Goal: Use online tool/utility: Use online tool/utility

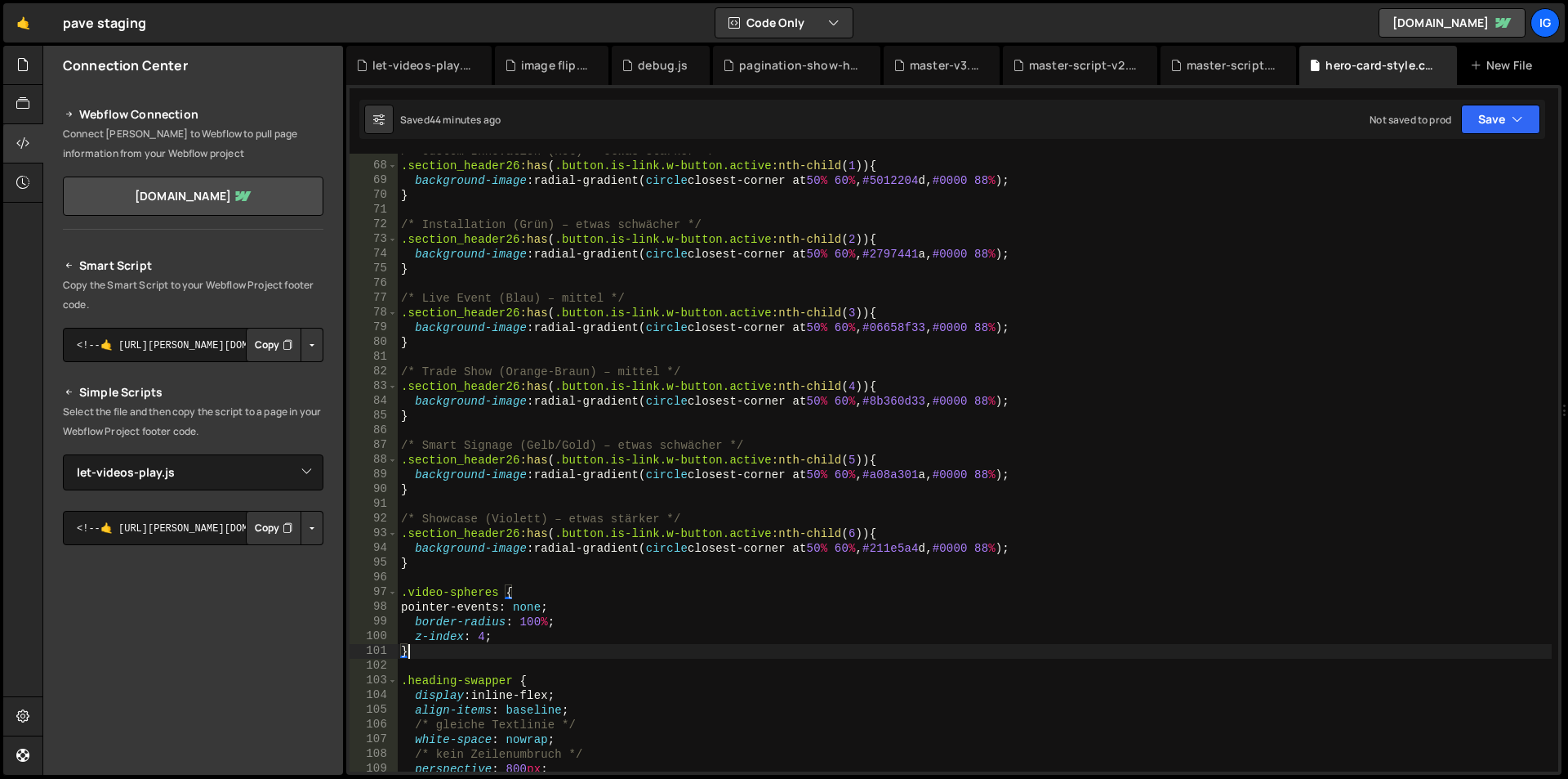
select select "46836"
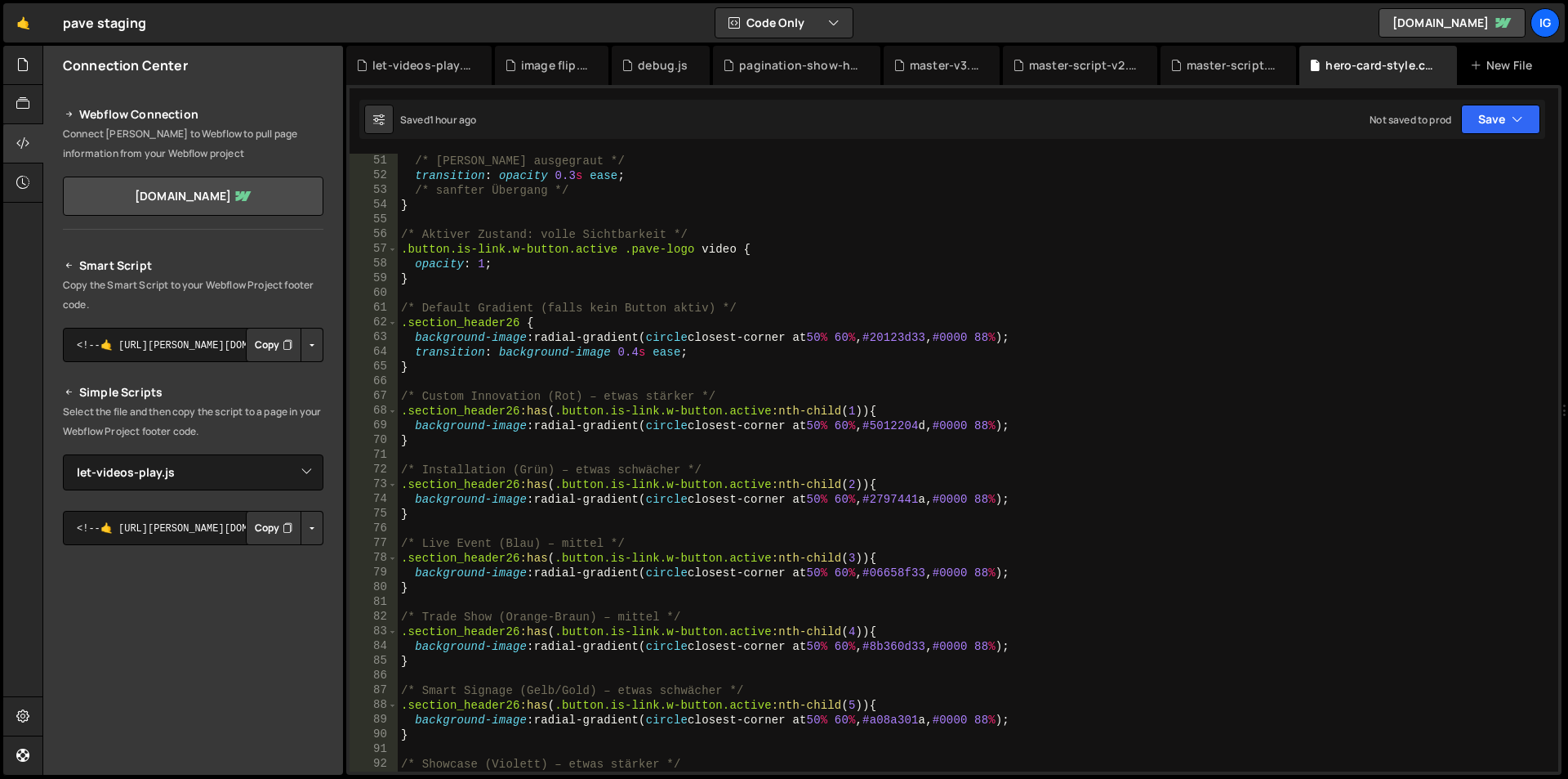
scroll to position [735, 0]
click at [763, 352] on div "/* [PERSON_NAME] ausgegraut */ transition : opacity 0.3 s ease ; /* sanfter Übe…" at bounding box center [974, 477] width 1154 height 647
type textarea "transition: background-image 0.4s ease;"
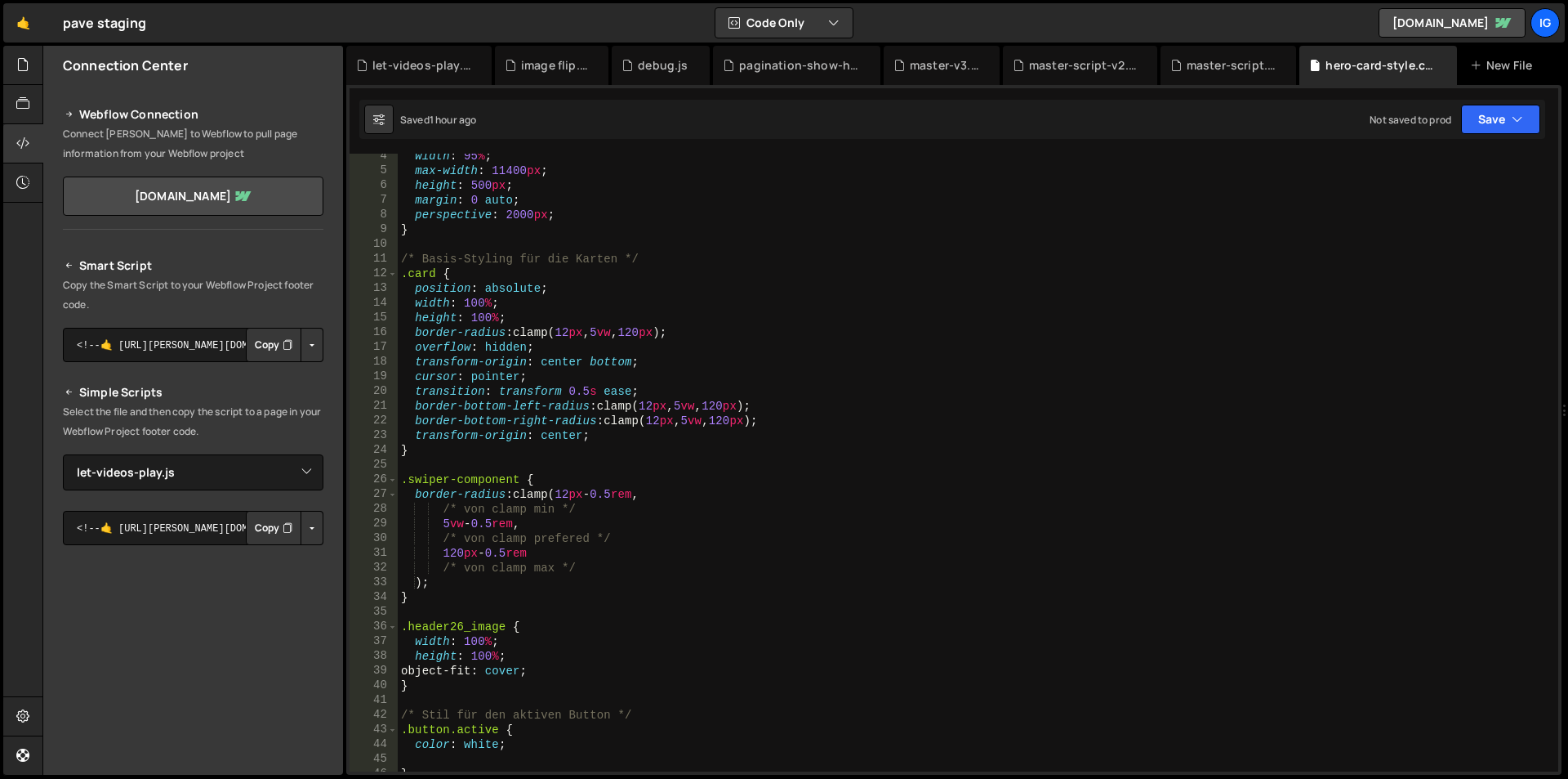
scroll to position [0, 0]
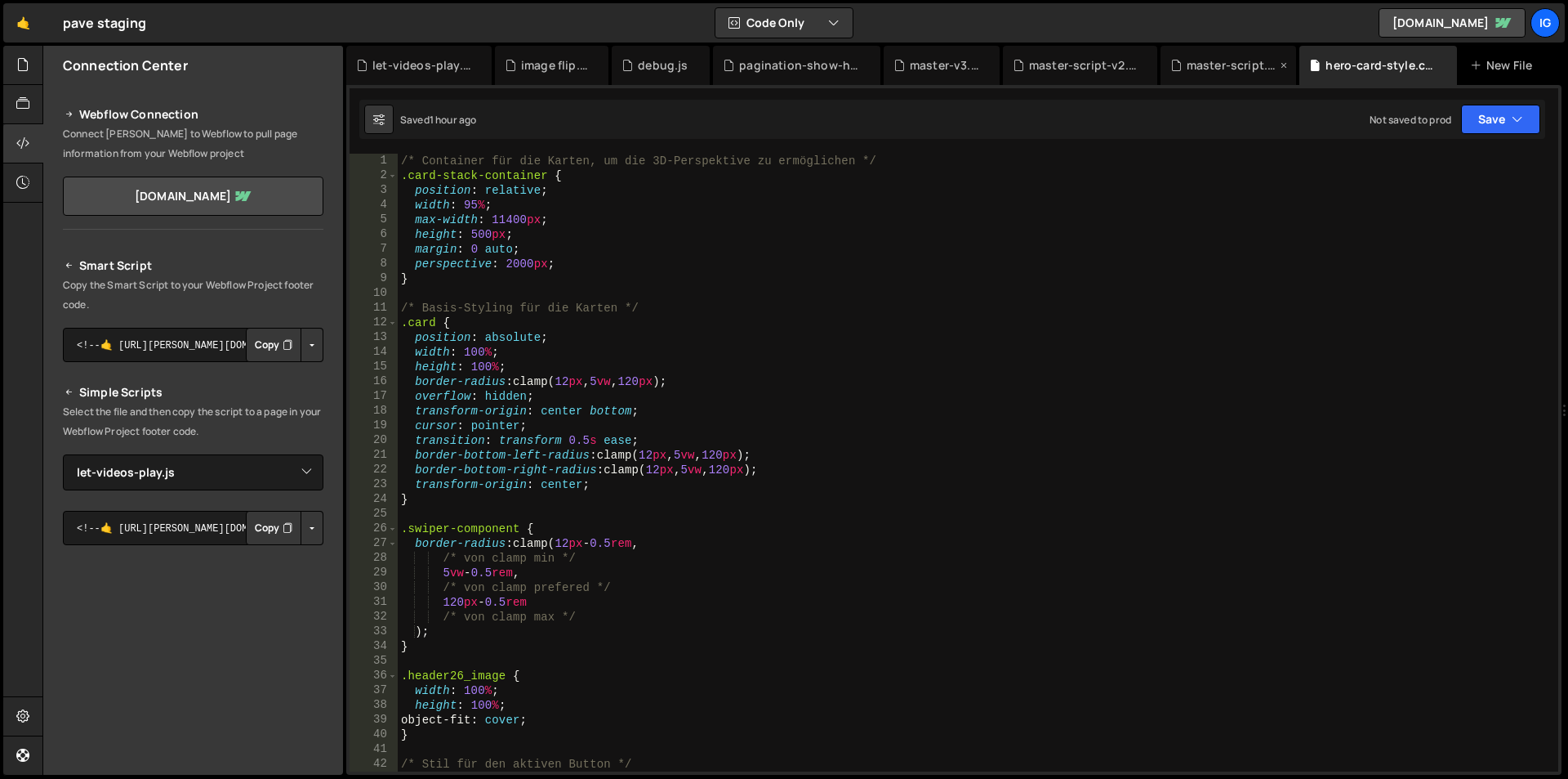
click at [1223, 80] on div "master-script.js" at bounding box center [1228, 65] width 136 height 40
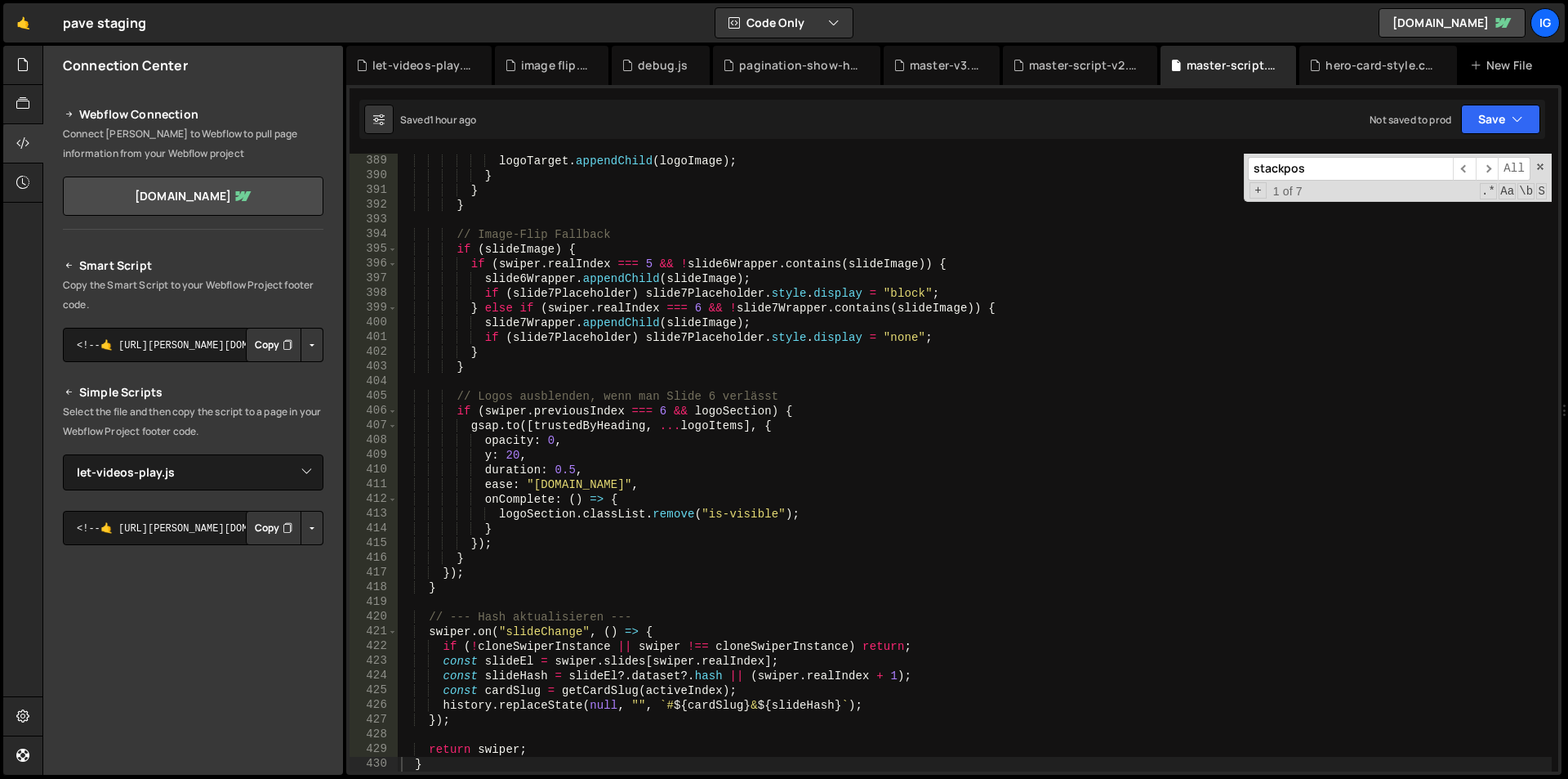
click at [910, 317] on div "logoTarget . appendChild ( logoImage ) ; } } } // Image-Flip Fallback if ( slid…" at bounding box center [974, 477] width 1154 height 647
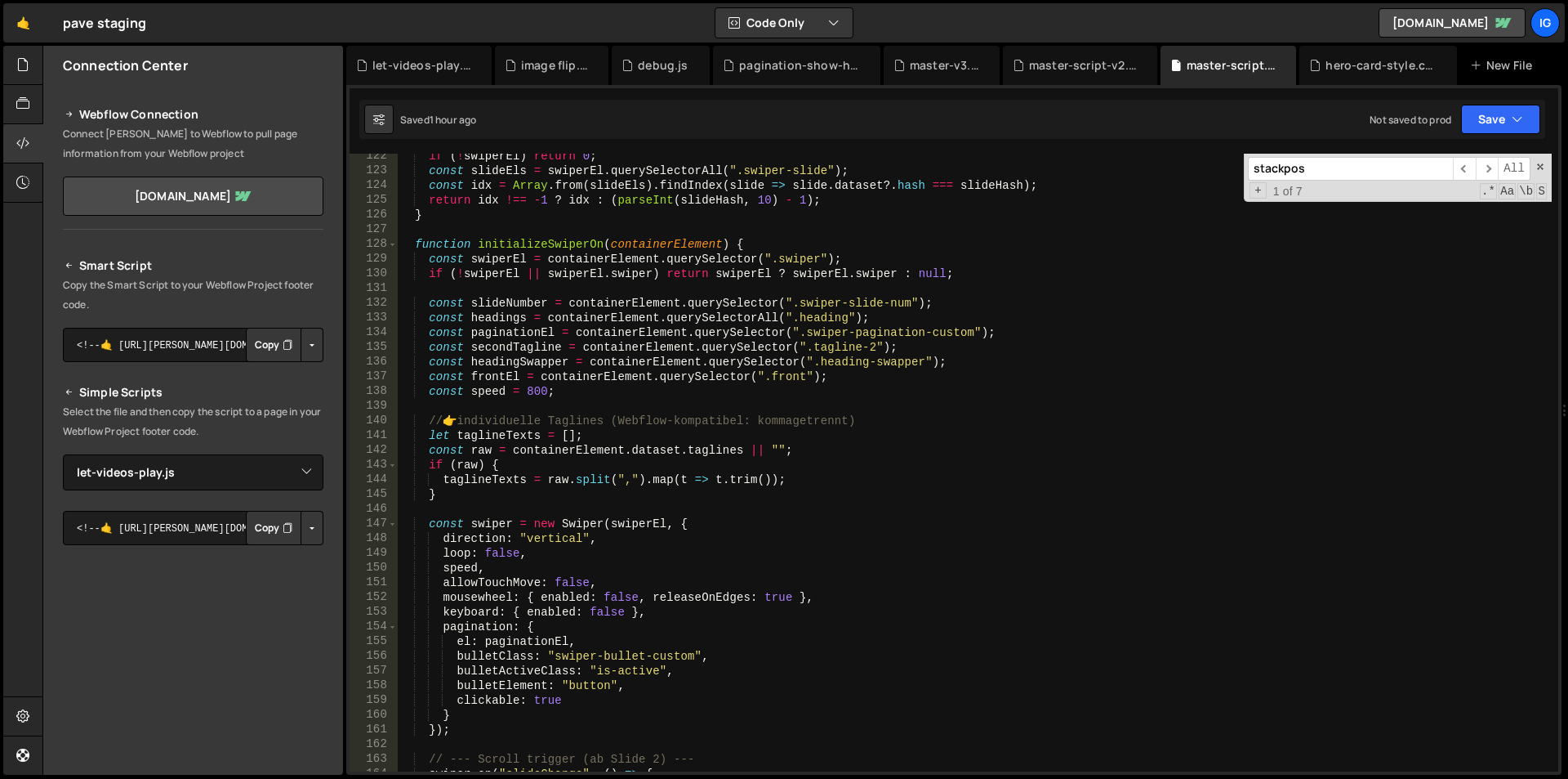
scroll to position [1883, 0]
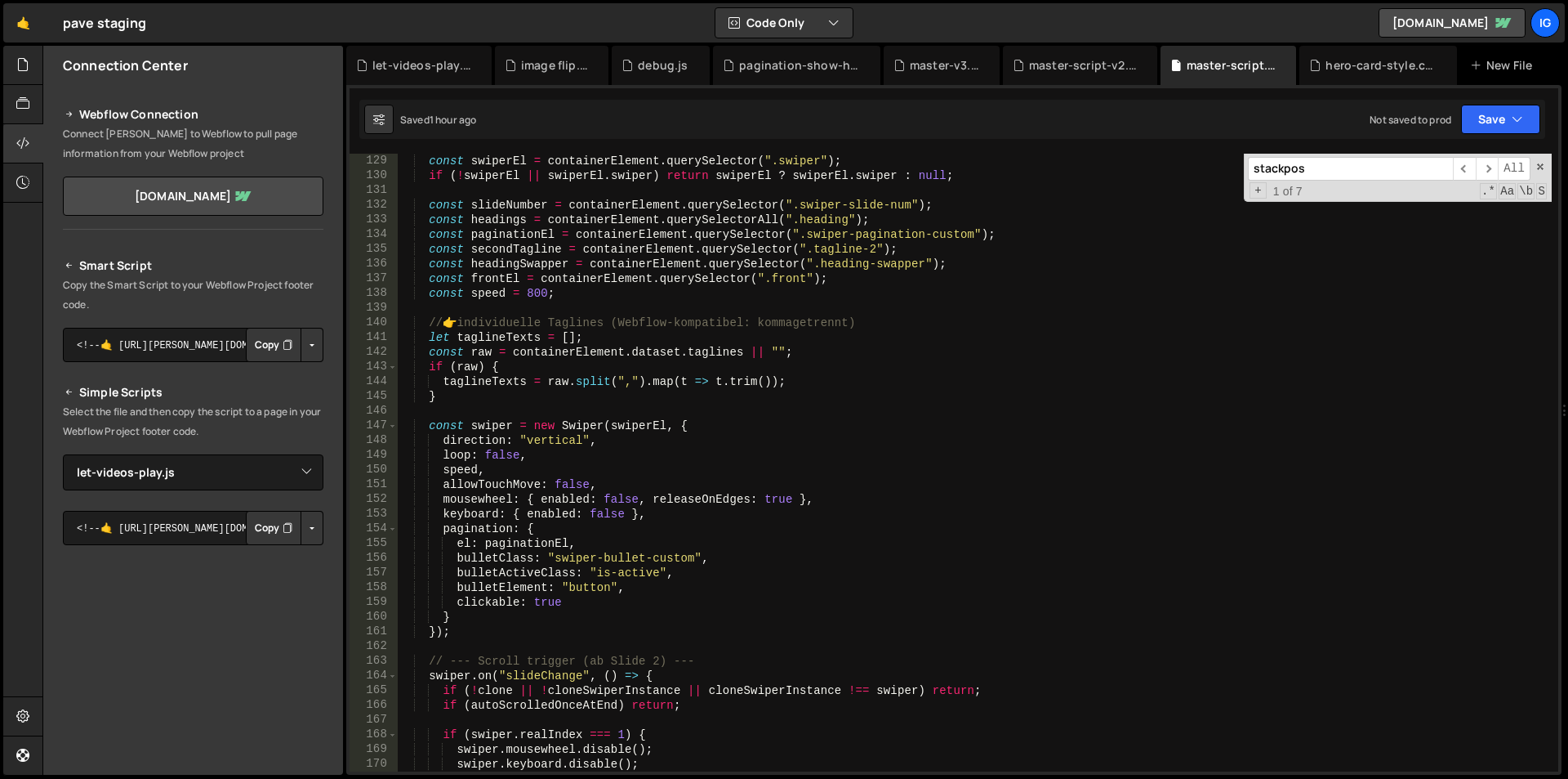
click at [594, 236] on div "const swiperEl = containerElement . querySelector ( ".swiper" ) ; if ( ! swiper…" at bounding box center [974, 477] width 1154 height 647
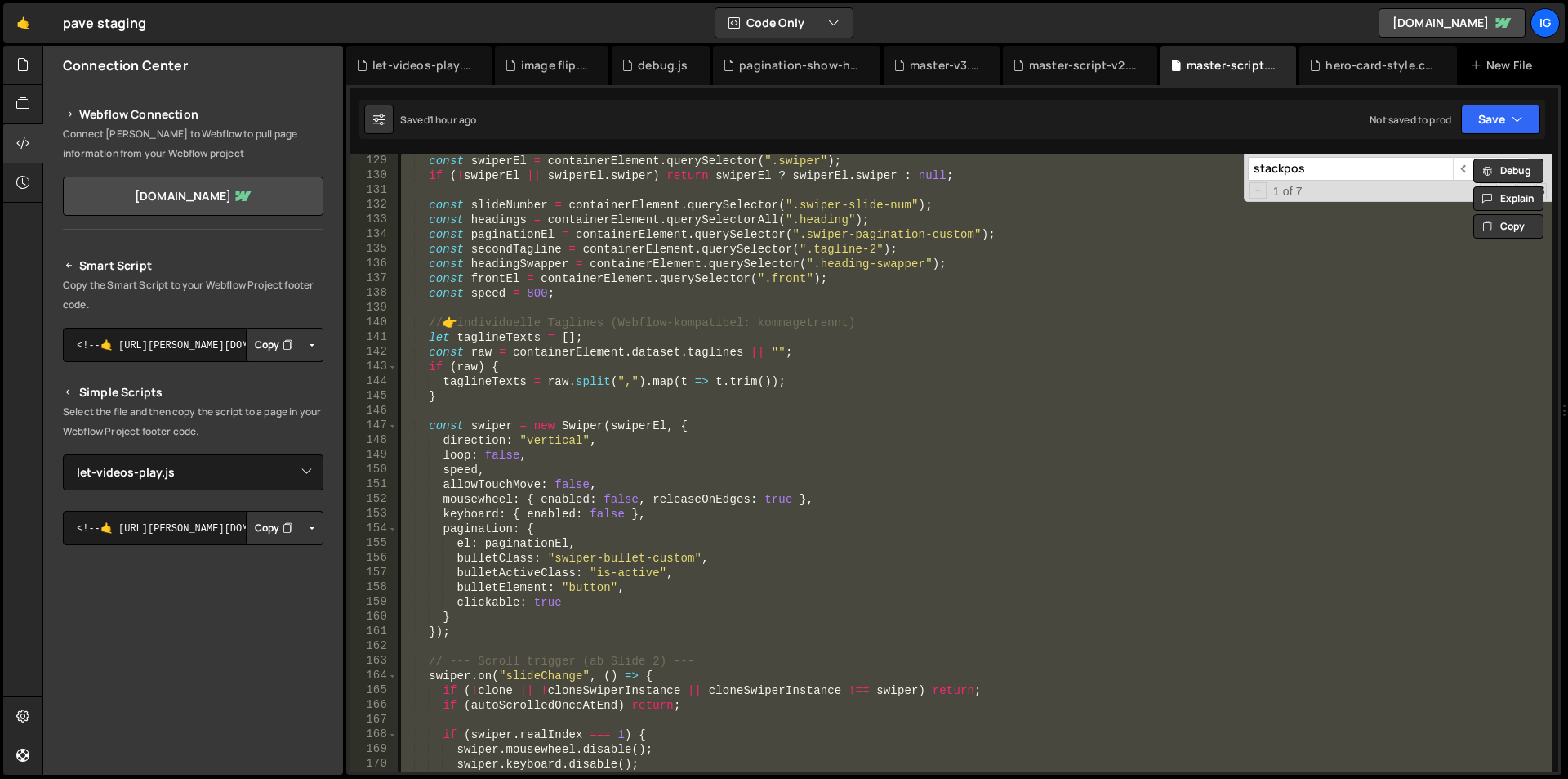
click at [615, 239] on div "const swiperEl = containerElement . querySelector ( ".swiper" ) ; if ( ! swiper…" at bounding box center [974, 463] width 1154 height 617
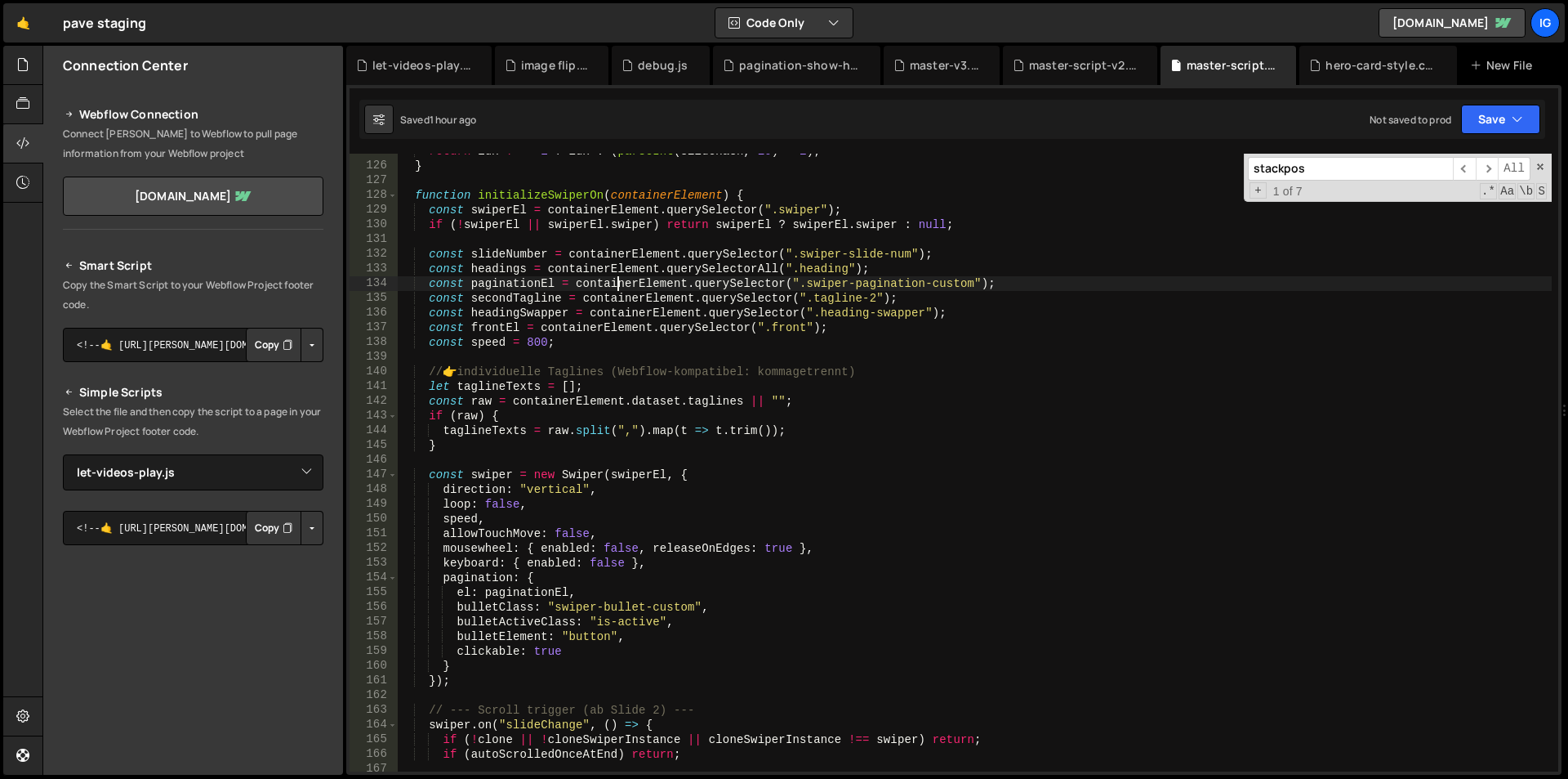
scroll to position [1834, 0]
click at [493, 523] on div "return idx !== - 1 ? idx : ( parseInt ( slideHash , 10 ) - 1 ) ; } function ini…" at bounding box center [974, 467] width 1154 height 647
click at [605, 534] on div "return idx !== - 1 ? idx : ( parseInt ( slideHash , 10 ) - 1 ) ; } function ini…" at bounding box center [974, 467] width 1154 height 647
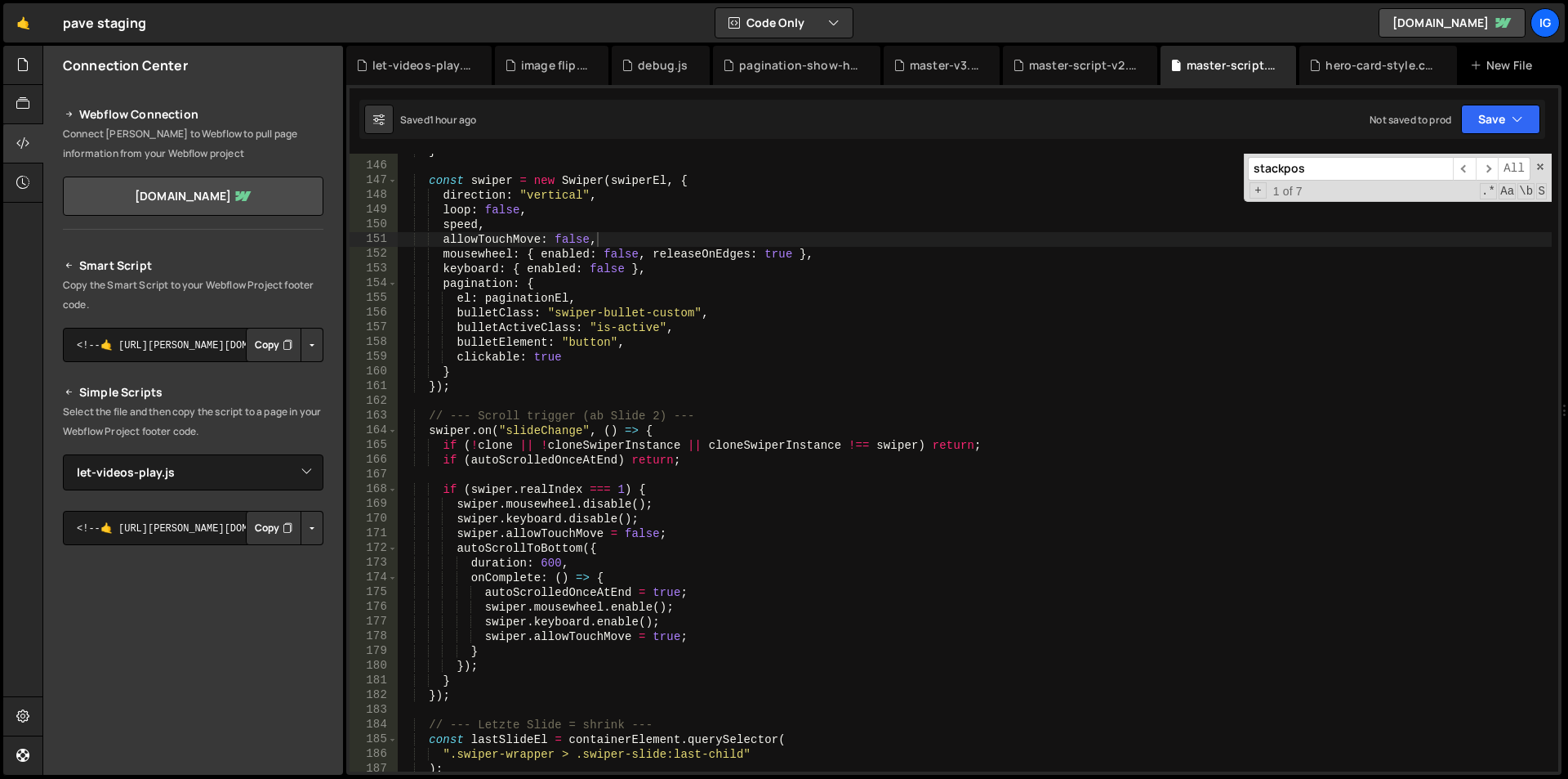
scroll to position [2177, 0]
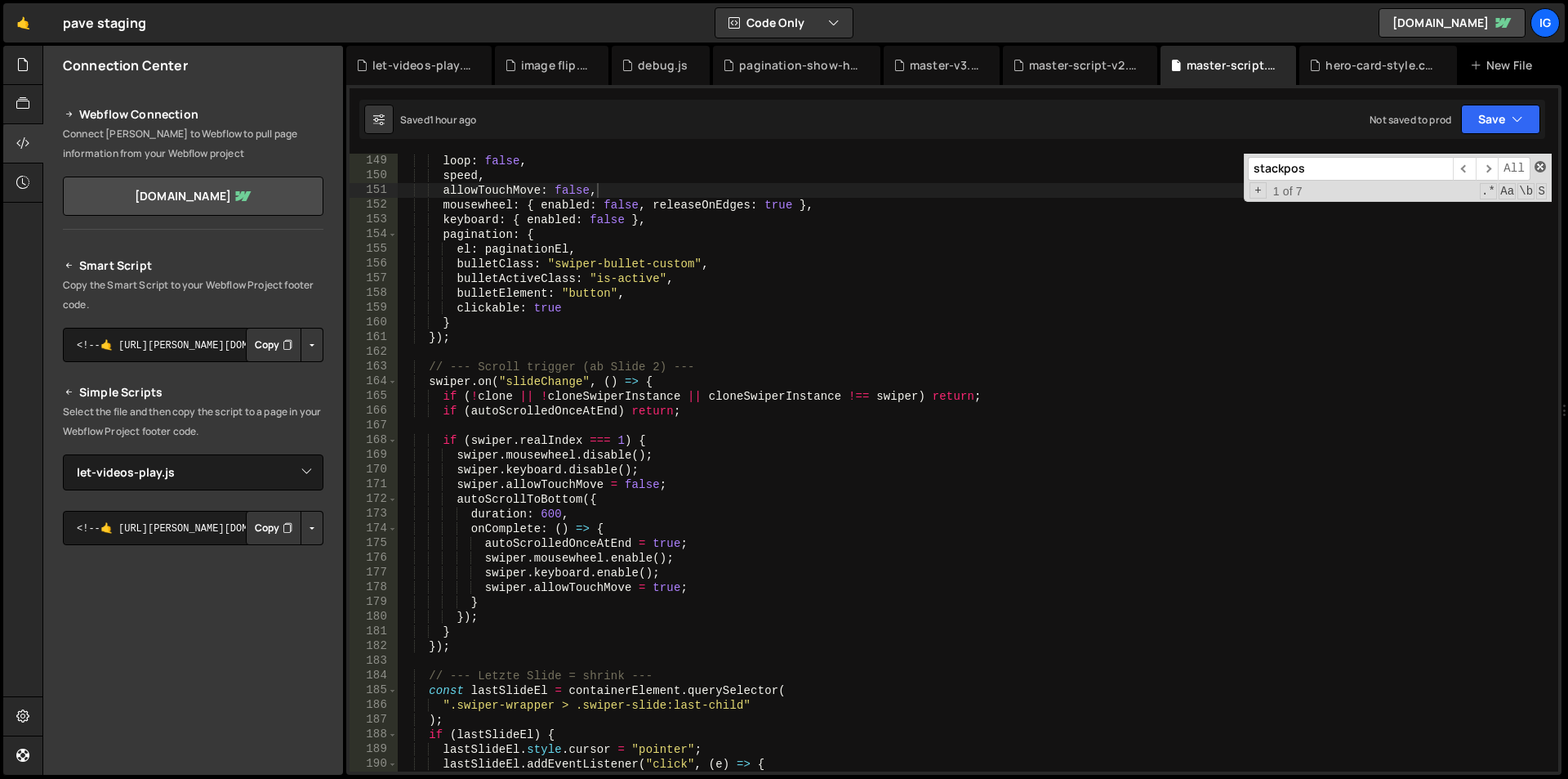
click at [1542, 167] on span at bounding box center [1540, 167] width 12 height 12
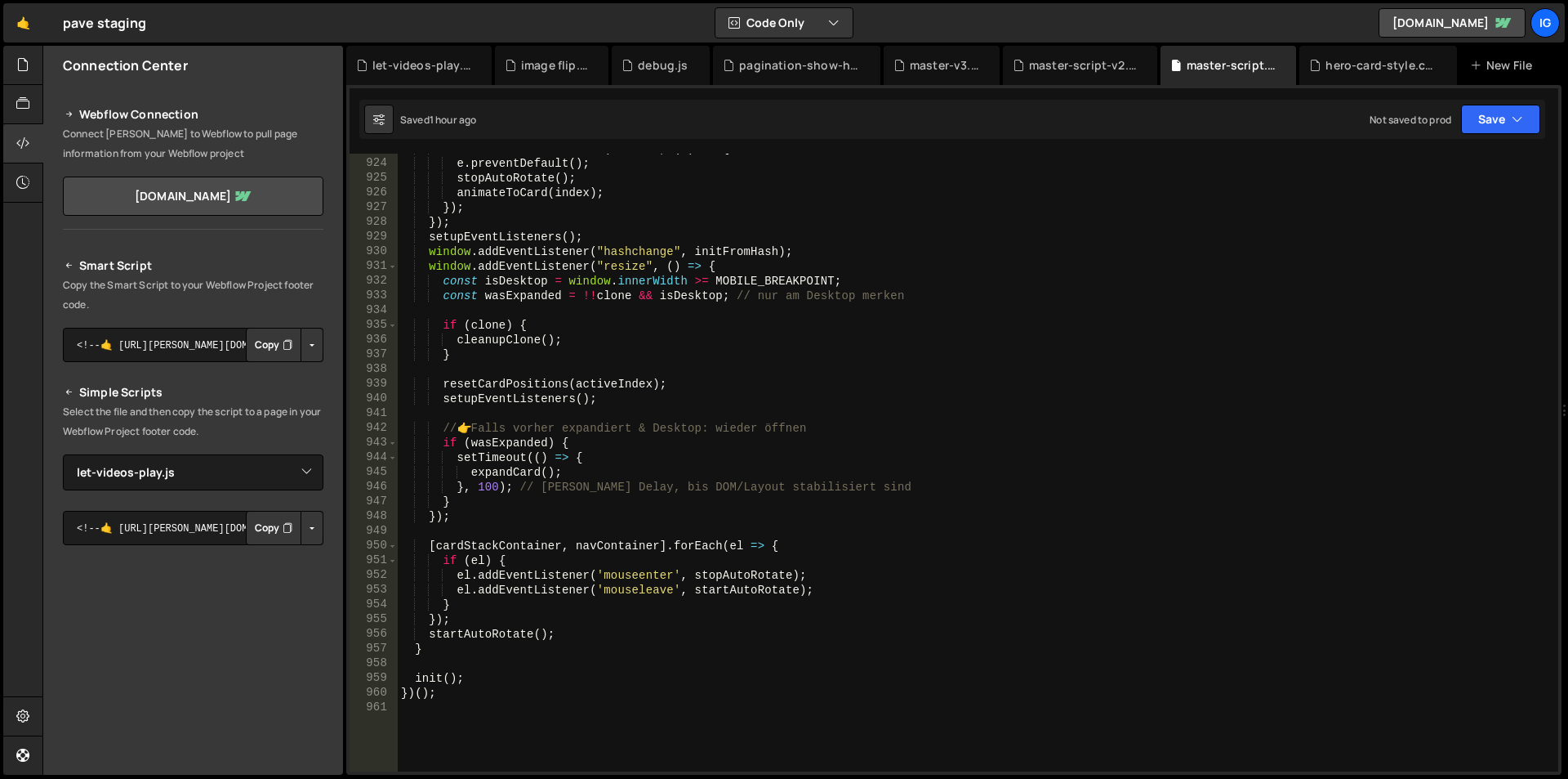
scroll to position [13526, 0]
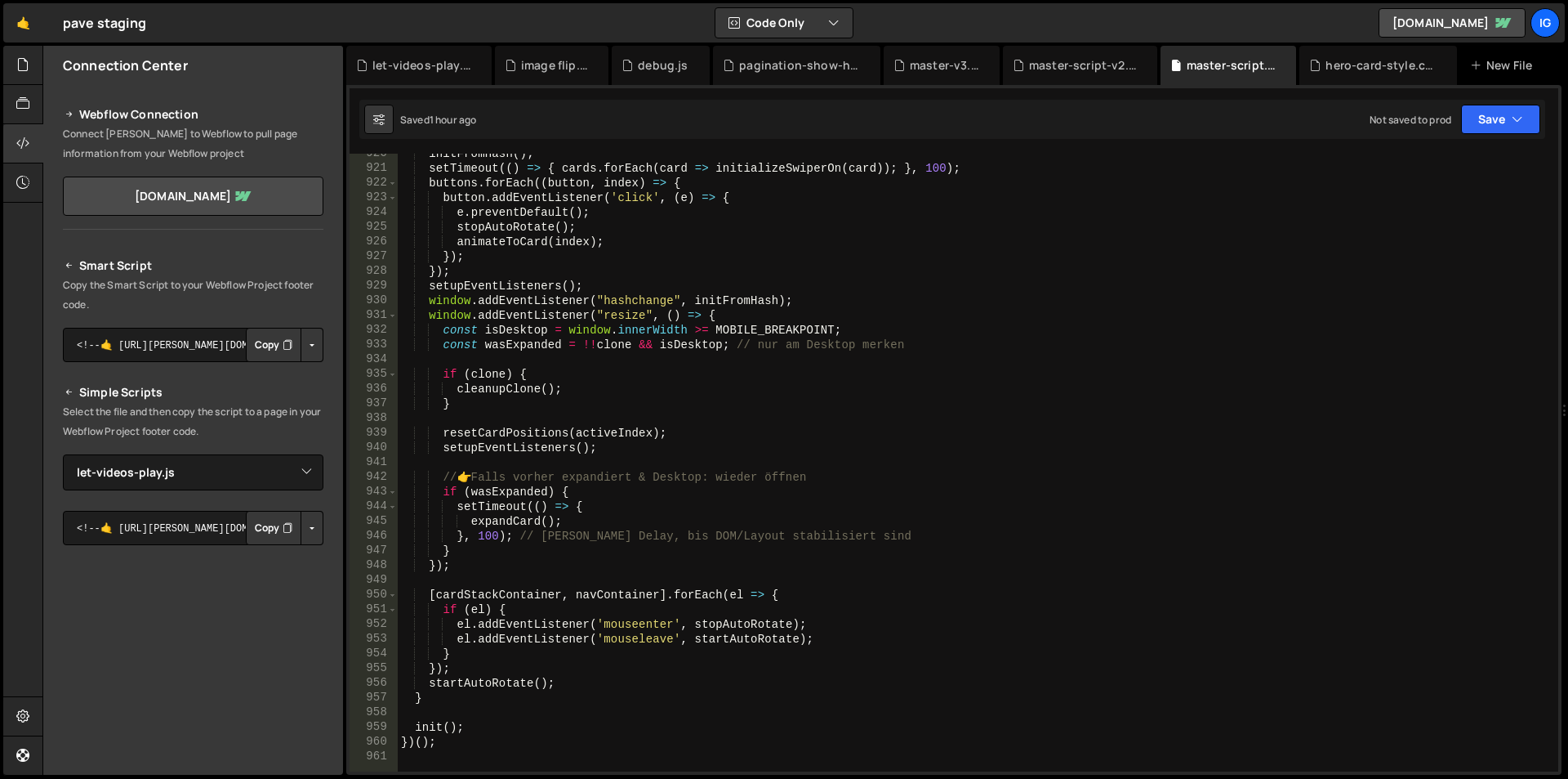
click at [652, 319] on div "initFromHash ( ) ; setTimeout (( ) => { cards . forEach ( card => initializeSwi…" at bounding box center [974, 469] width 1154 height 647
type textarea "})();"
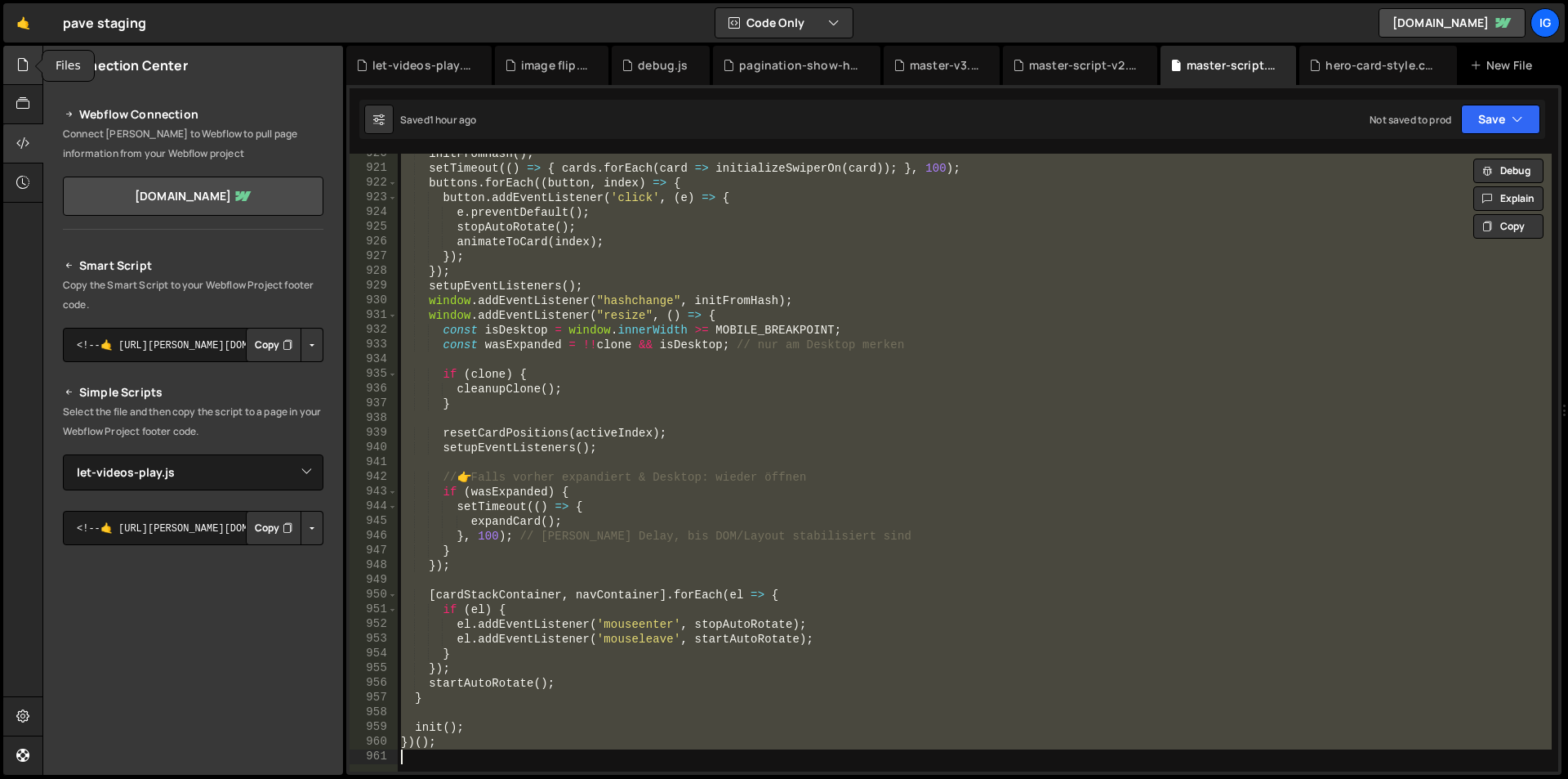
click at [25, 76] on div at bounding box center [24, 65] width 40 height 40
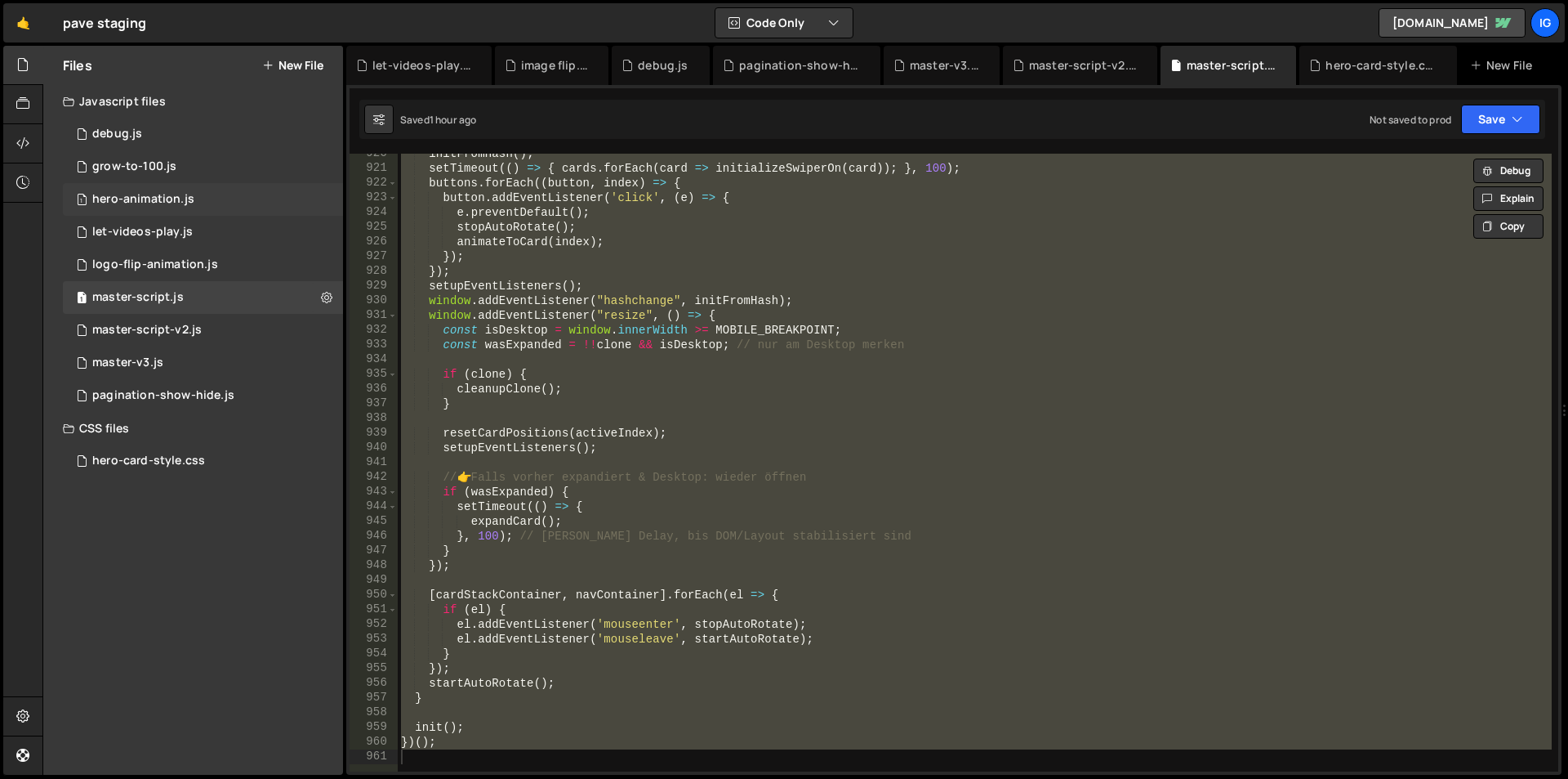
click at [119, 188] on div "1 hero-animation.js 0" at bounding box center [203, 199] width 280 height 33
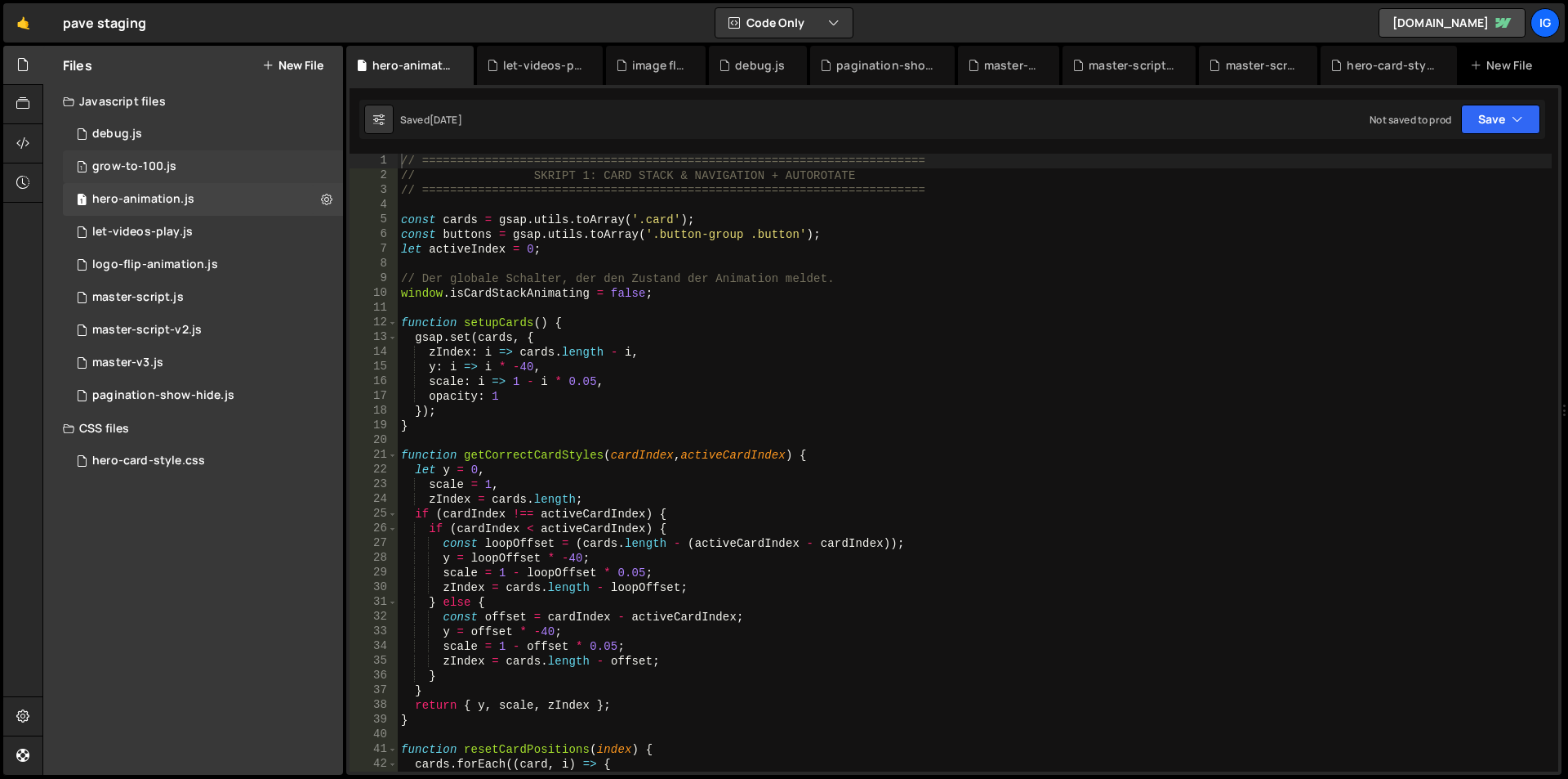
click at [118, 168] on div "grow-to-100.js" at bounding box center [135, 166] width 84 height 14
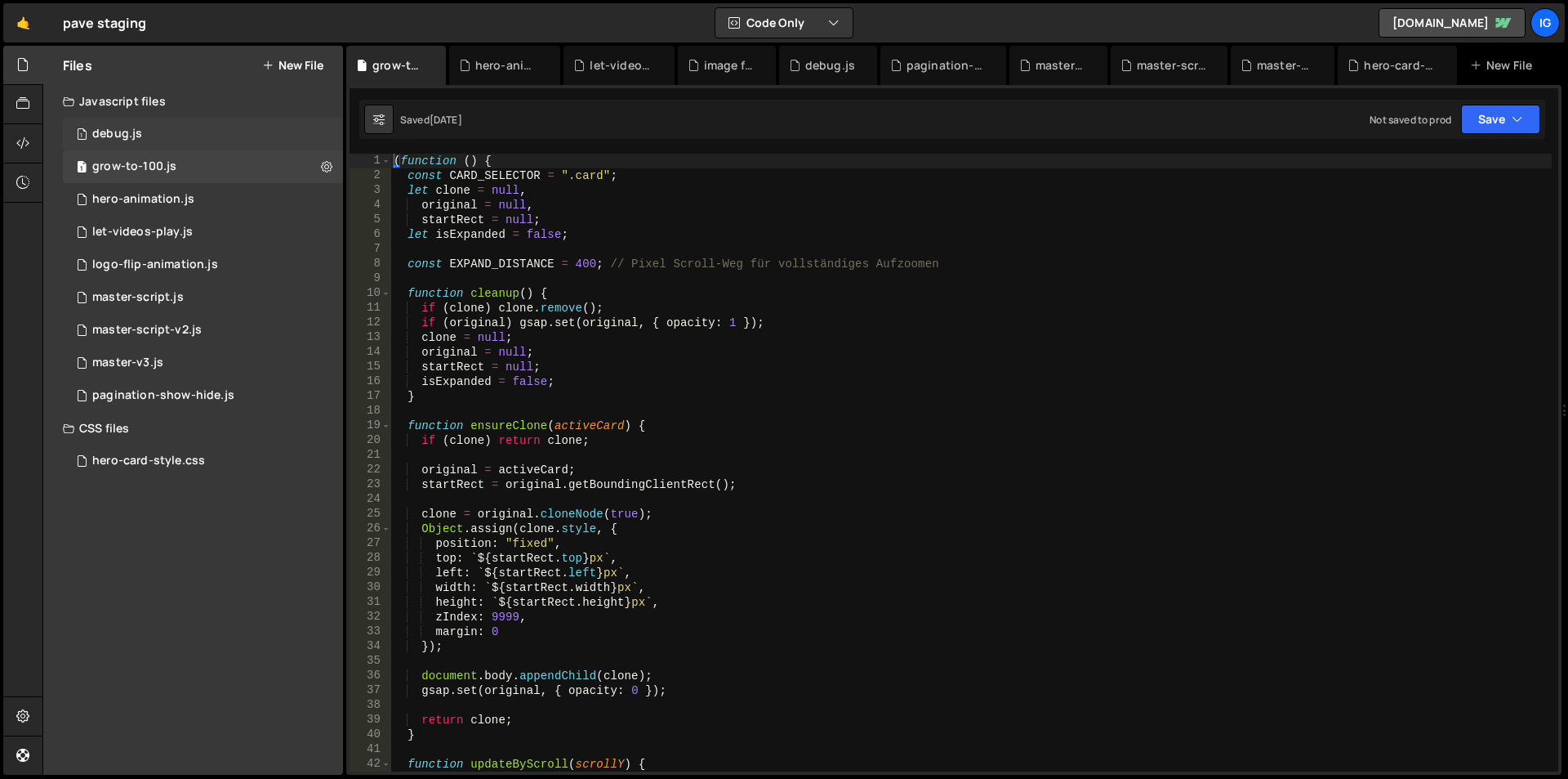
click at [104, 135] on div "debug.js" at bounding box center [117, 134] width 50 height 14
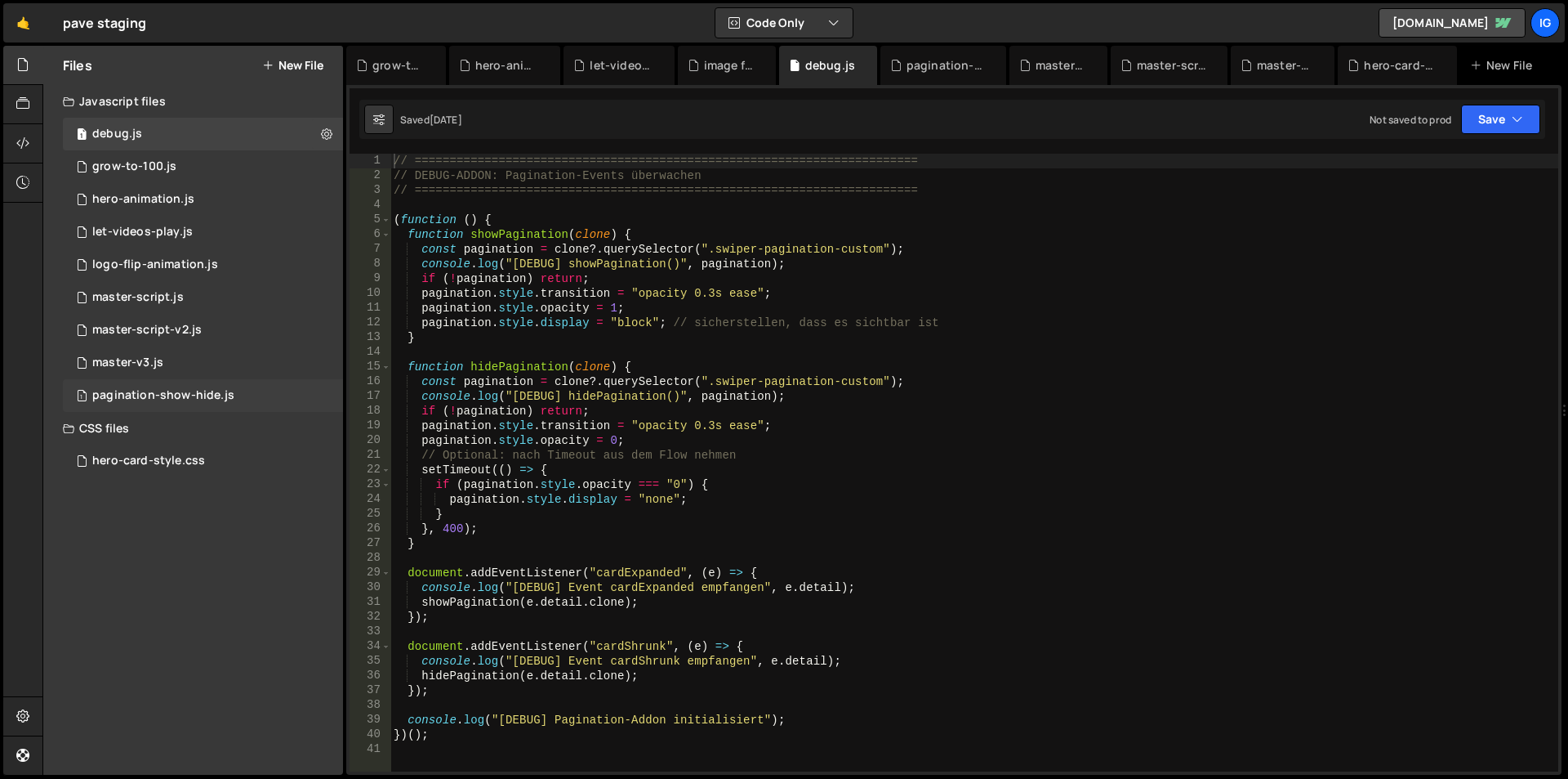
click at [121, 409] on div "1 pagination-show-hide.js 0" at bounding box center [203, 395] width 280 height 33
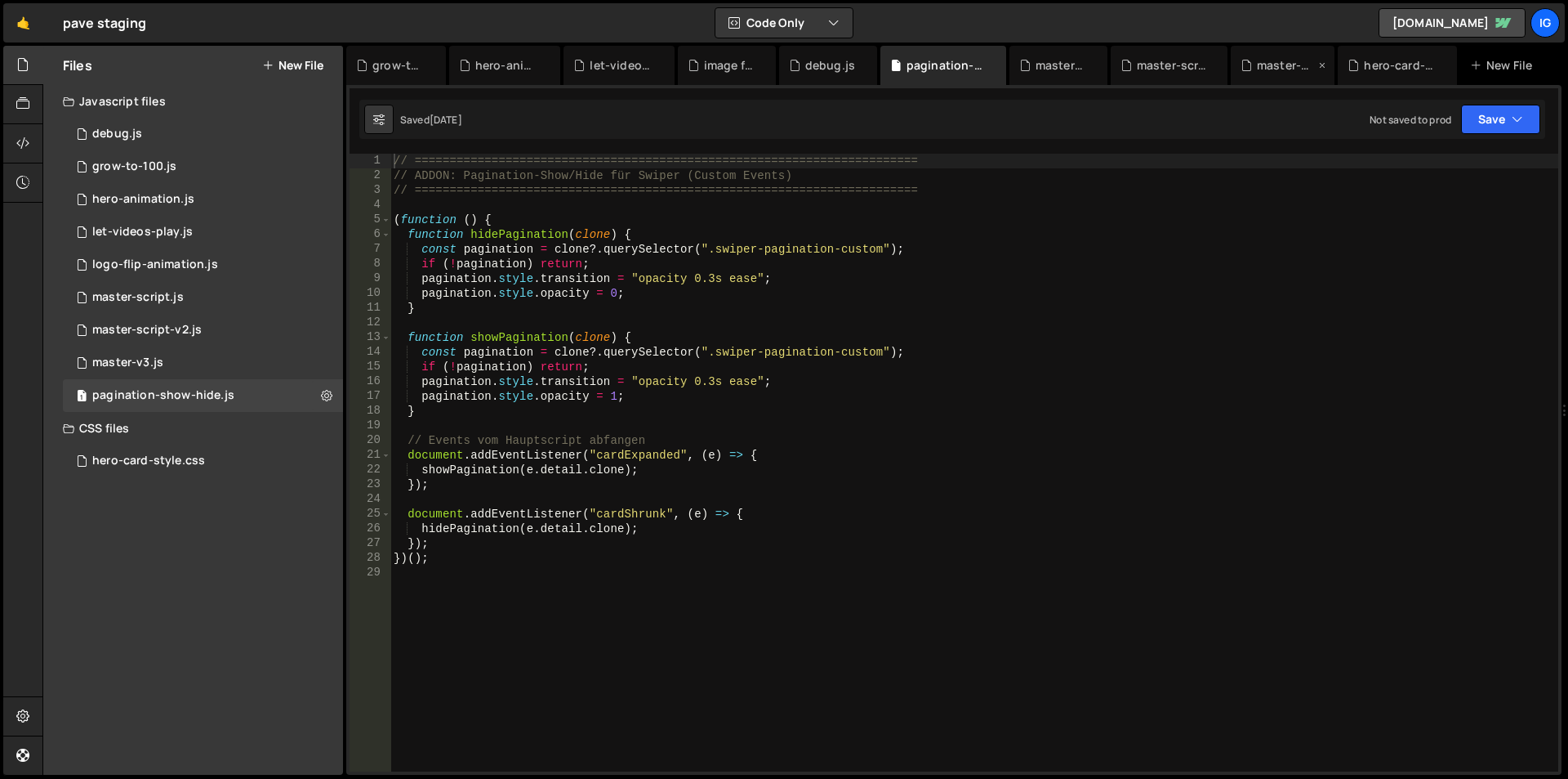
click at [1269, 71] on div "master-script.js" at bounding box center [1286, 65] width 58 height 16
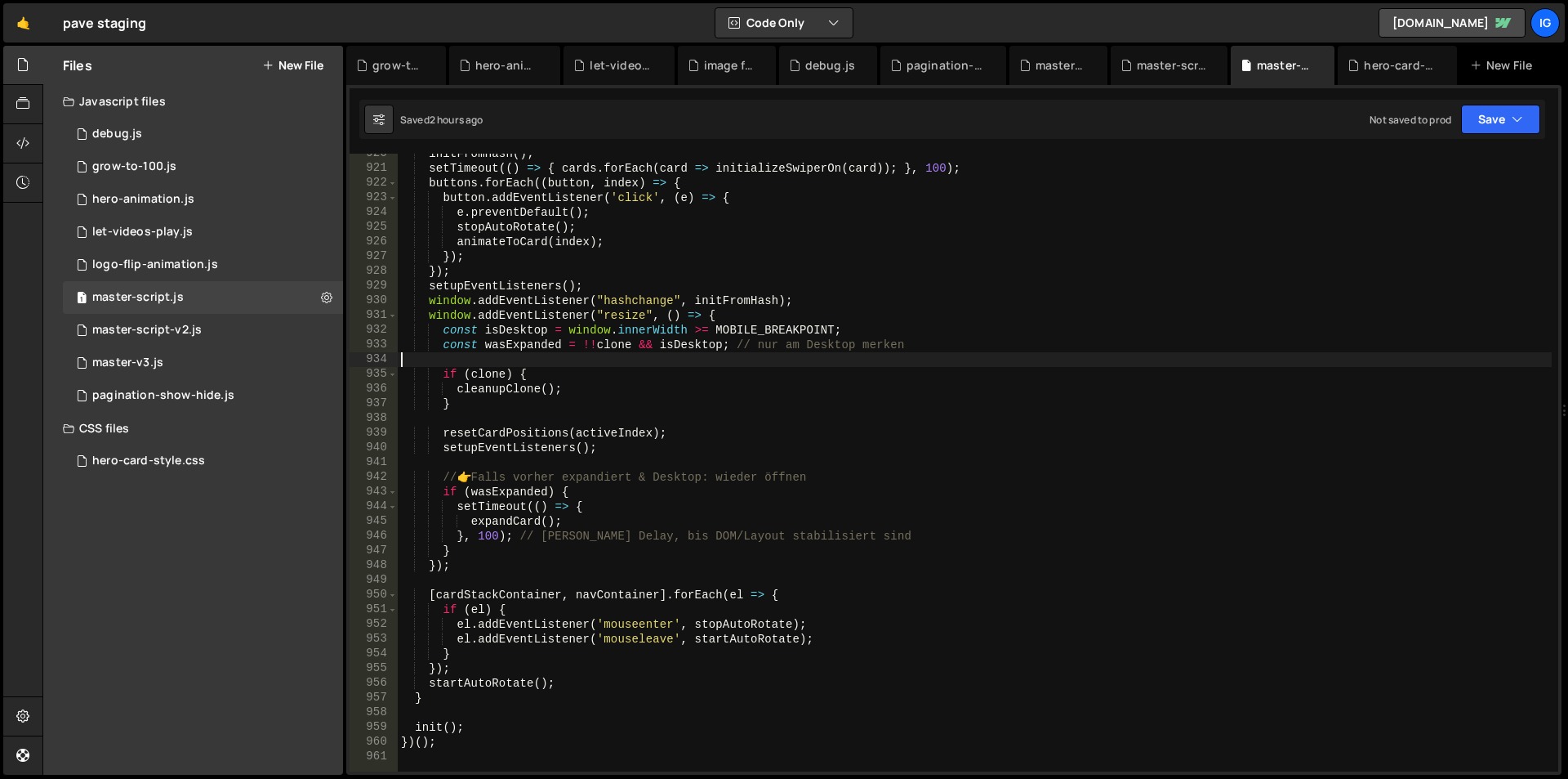
click at [1066, 358] on div "initFromHash ( ) ; setTimeout (( ) => { cards . forEach ( card => initializeSwi…" at bounding box center [974, 469] width 1154 height 647
type textarea "})();"
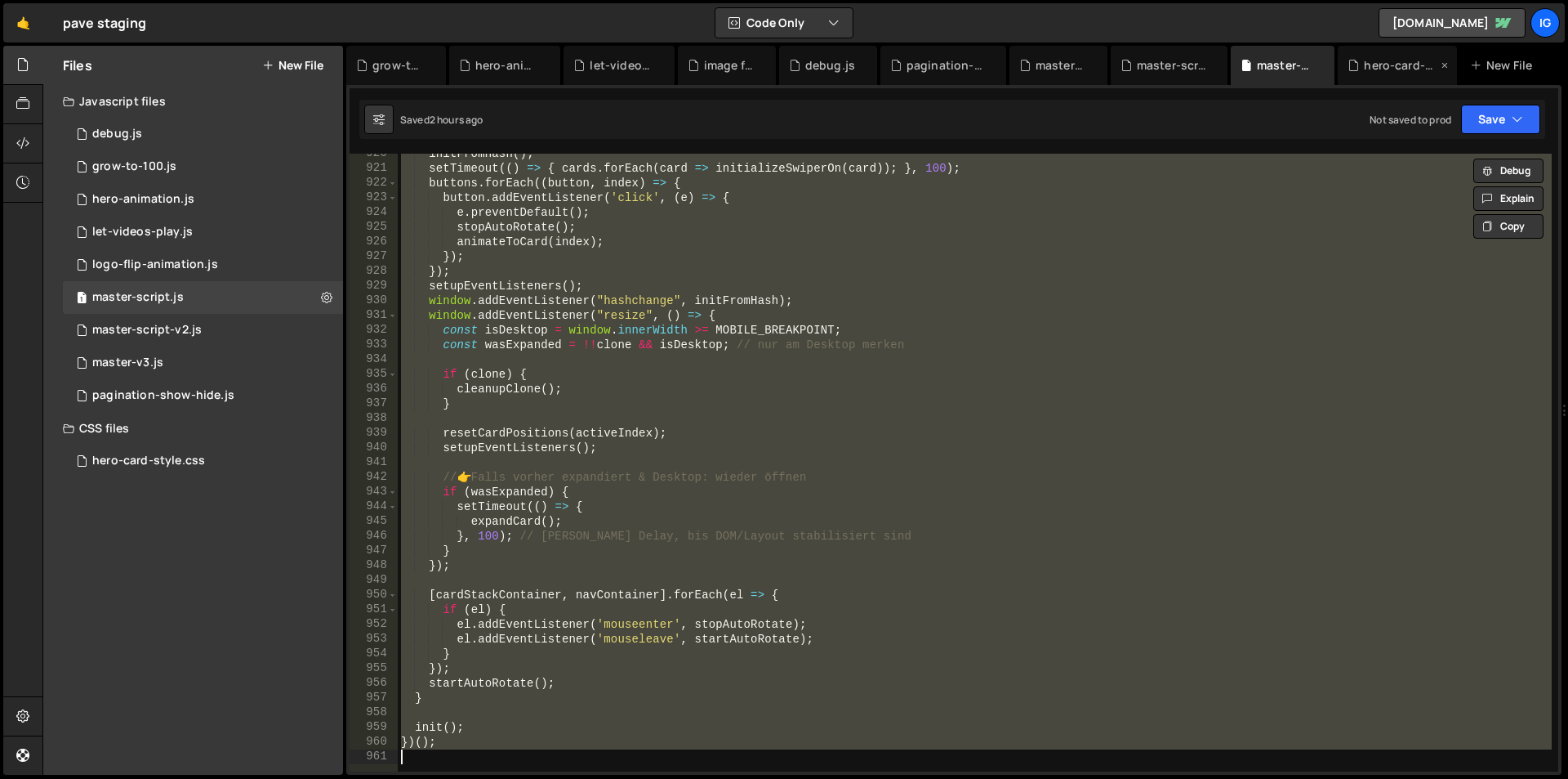
click at [1354, 72] on icon at bounding box center [1354, 65] width 12 height 16
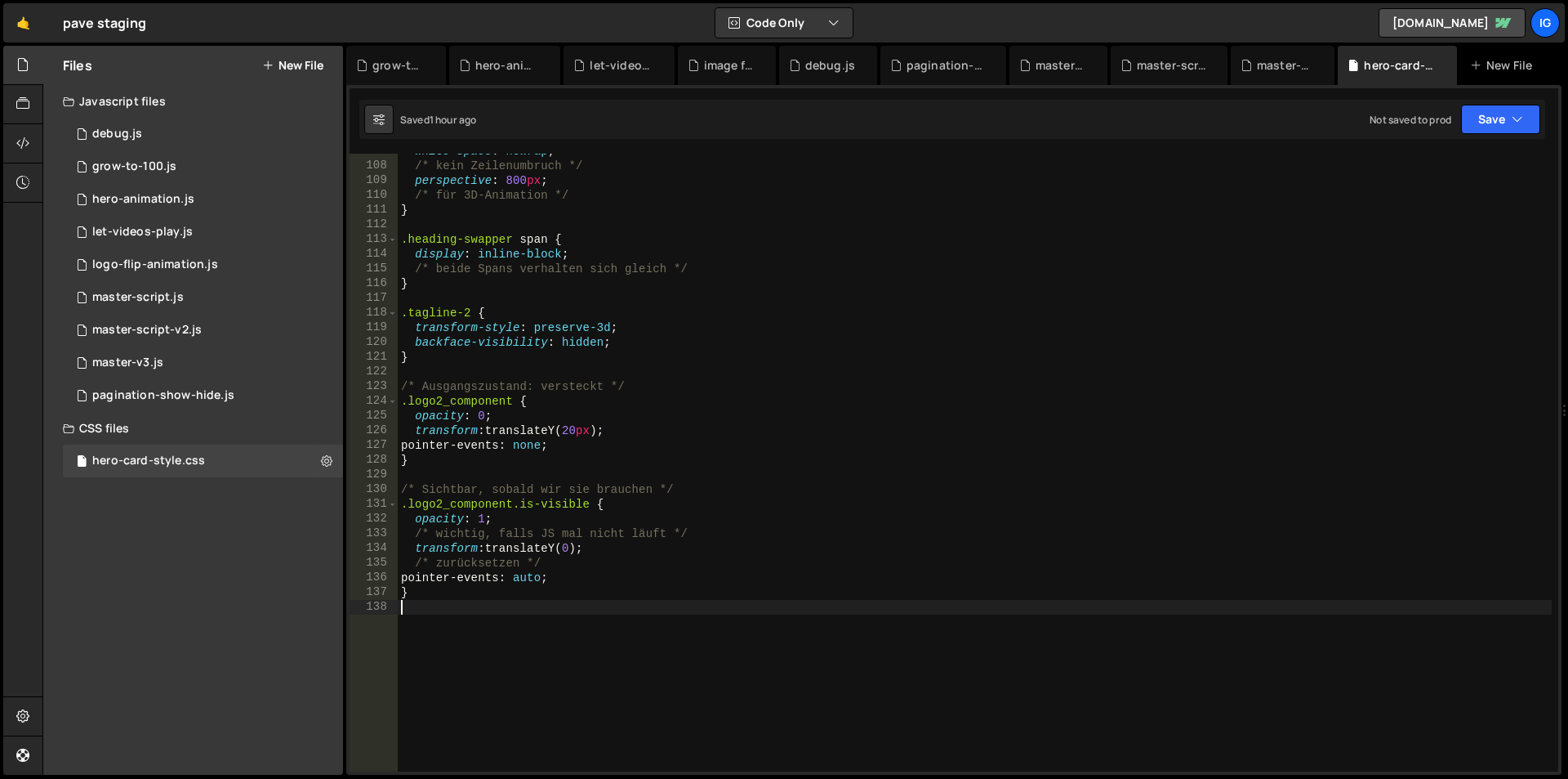
scroll to position [0, 0]
click at [504, 682] on div "white-space : nowrap ; /* kein Zeilenumbruch */ perspective : 800 px ; /* für 3…" at bounding box center [974, 467] width 1154 height 647
paste textarea "will-change: transform, opacity;"
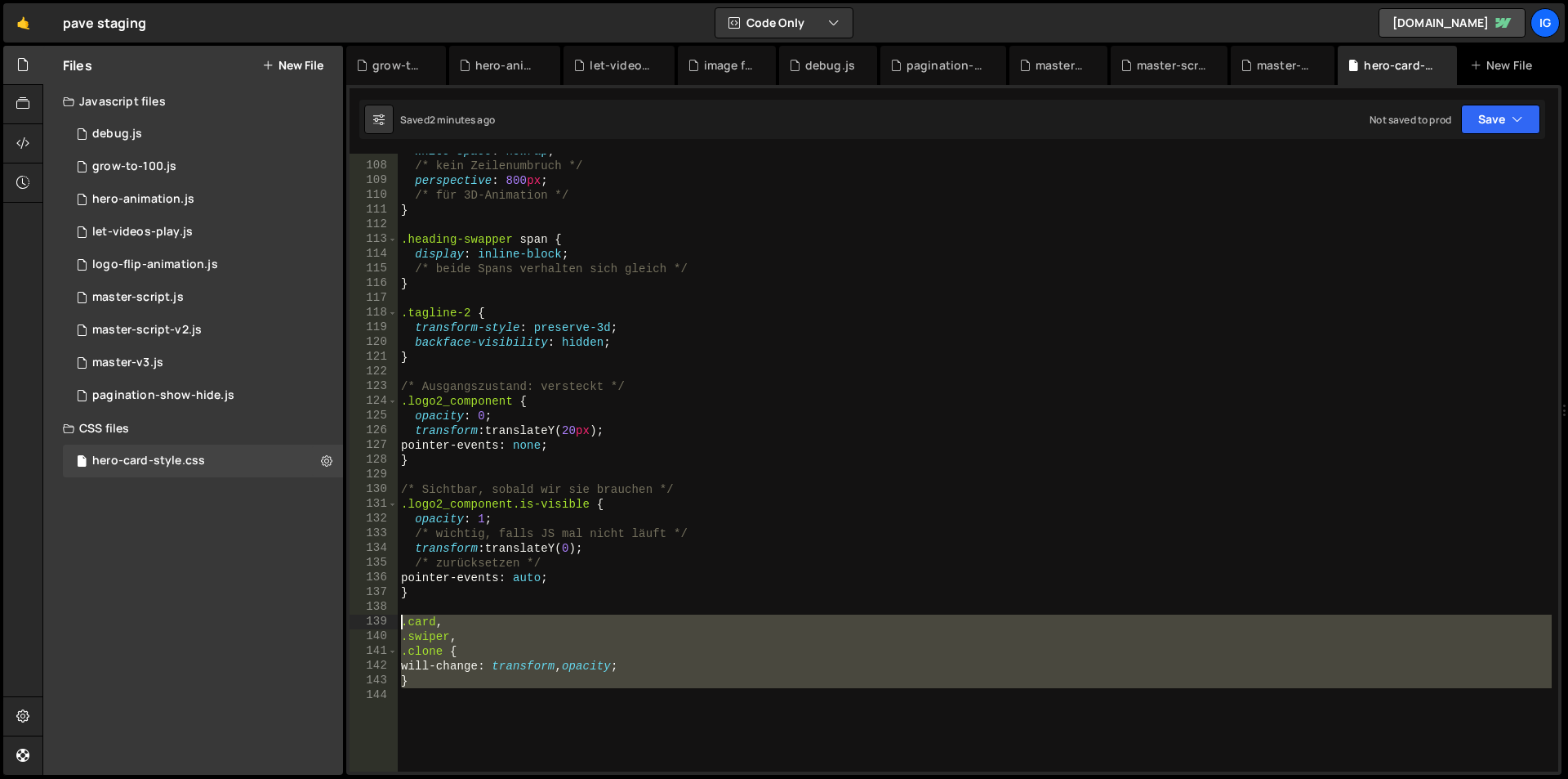
drag, startPoint x: 457, startPoint y: 690, endPoint x: 367, endPoint y: 625, distance: 111.0
click at [367, 625] on div "will-change: transform, opacity; 107 108 109 110 111 112 113 114 115 116 117 11…" at bounding box center [954, 463] width 1209 height 617
click at [502, 628] on div "white-space : nowrap ; /* kein Zeilenumbruch */ perspective : 800 px ; /* für 3…" at bounding box center [974, 463] width 1154 height 617
type textarea ".card,"
